Goal: Task Accomplishment & Management: Complete application form

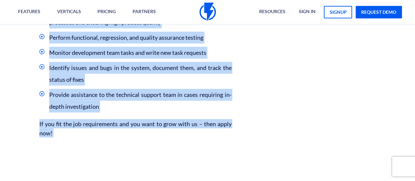
scroll to position [514, 0]
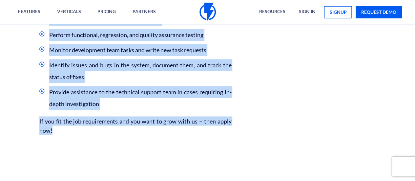
drag, startPoint x: 41, startPoint y: 57, endPoint x: 234, endPoint y: 120, distance: 203.7
copy div "LO Ipsumdolor Si ame consect adipisc eli sed doeiusmo te incid utl – e DO Magna…"
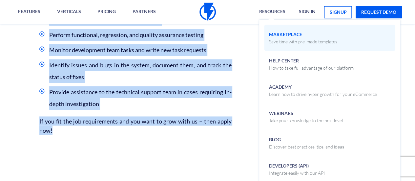
click at [276, 44] on p "Save time with pre-made templates" at bounding box center [303, 41] width 68 height 7
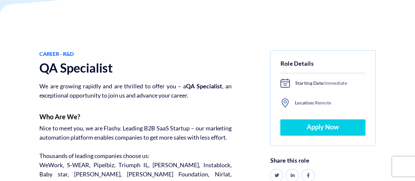
scroll to position [121, 0]
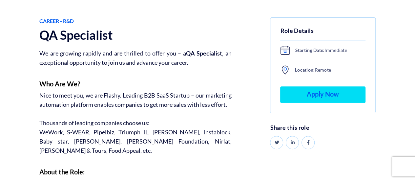
click at [315, 91] on link "Apply Now" at bounding box center [322, 94] width 85 height 16
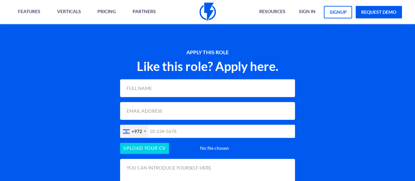
scroll to position [685, 0]
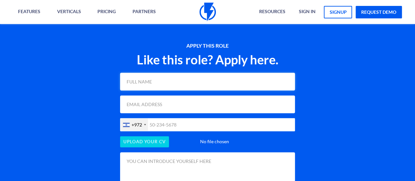
click at [211, 73] on input "text" at bounding box center [207, 82] width 175 height 18
type input "Eran Sheinkman"
type input "eranshei@gmail.com"
type input "0546623040"
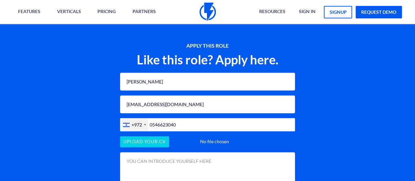
scroll to position [718, 0]
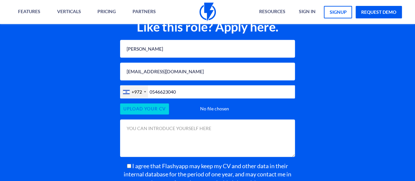
click at [162, 103] on input "file" at bounding box center [207, 108] width 175 height 11
type input "C:\fakepath\Eran Sheinkman - QA Engineer ENG.pdf"
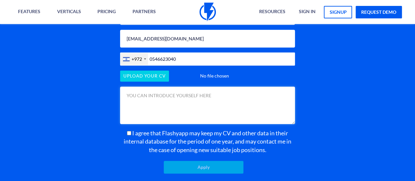
drag, startPoint x: 126, startPoint y: 86, endPoint x: 212, endPoint y: 87, distance: 86.9
click at [212, 87] on textarea at bounding box center [207, 105] width 175 height 37
click at [202, 87] on textarea at bounding box center [207, 105] width 175 height 37
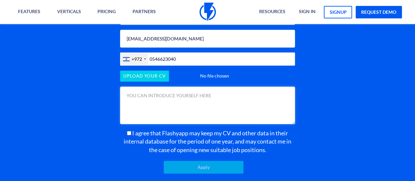
click at [212, 98] on textarea at bounding box center [207, 105] width 175 height 37
paste textarea "Hi, I'm Eran – a QA Specialist with strong hands-on experience in manual testin…"
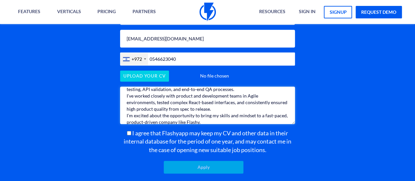
scroll to position [20, 0]
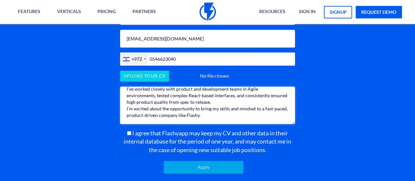
type textarea "Hi, I'm Eran – a QA Specialist with strong hands-on experience in manual testin…"
click at [128, 131] on input "I agree that Flashyapp may keep my CV and other data in their internal database…" at bounding box center [129, 133] width 4 height 4
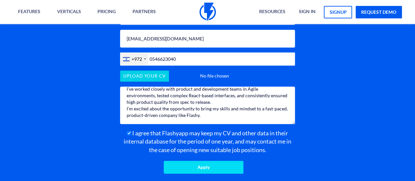
click at [206, 161] on input "Apply" at bounding box center [203, 167] width 79 height 13
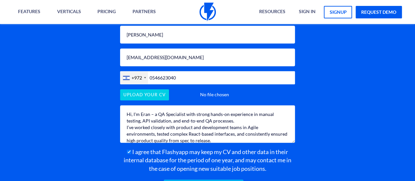
scroll to position [718, 0]
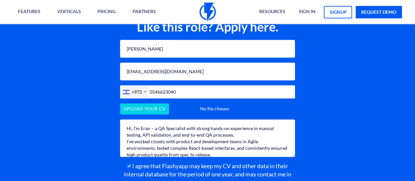
click at [169, 162] on span "I agree that Flashyapp may keep my CV and other data in their internal database…" at bounding box center [208, 174] width 168 height 24
click at [131, 164] on input "I agree that Flashyapp may keep my CV and other data in their internal database…" at bounding box center [129, 166] width 4 height 4
checkbox input "true"
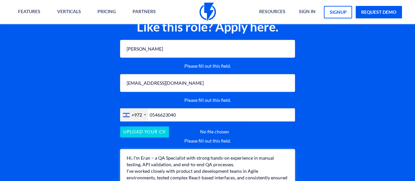
click at [169, 155] on textarea "Hi, I'm Eran – a QA Specialist with strong hands-on experience in manual testin…" at bounding box center [207, 167] width 175 height 37
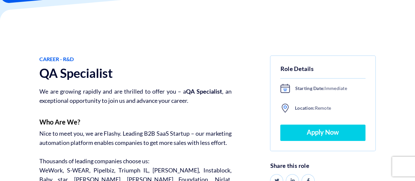
scroll to position [66, 0]
